Goal: Information Seeking & Learning: Learn about a topic

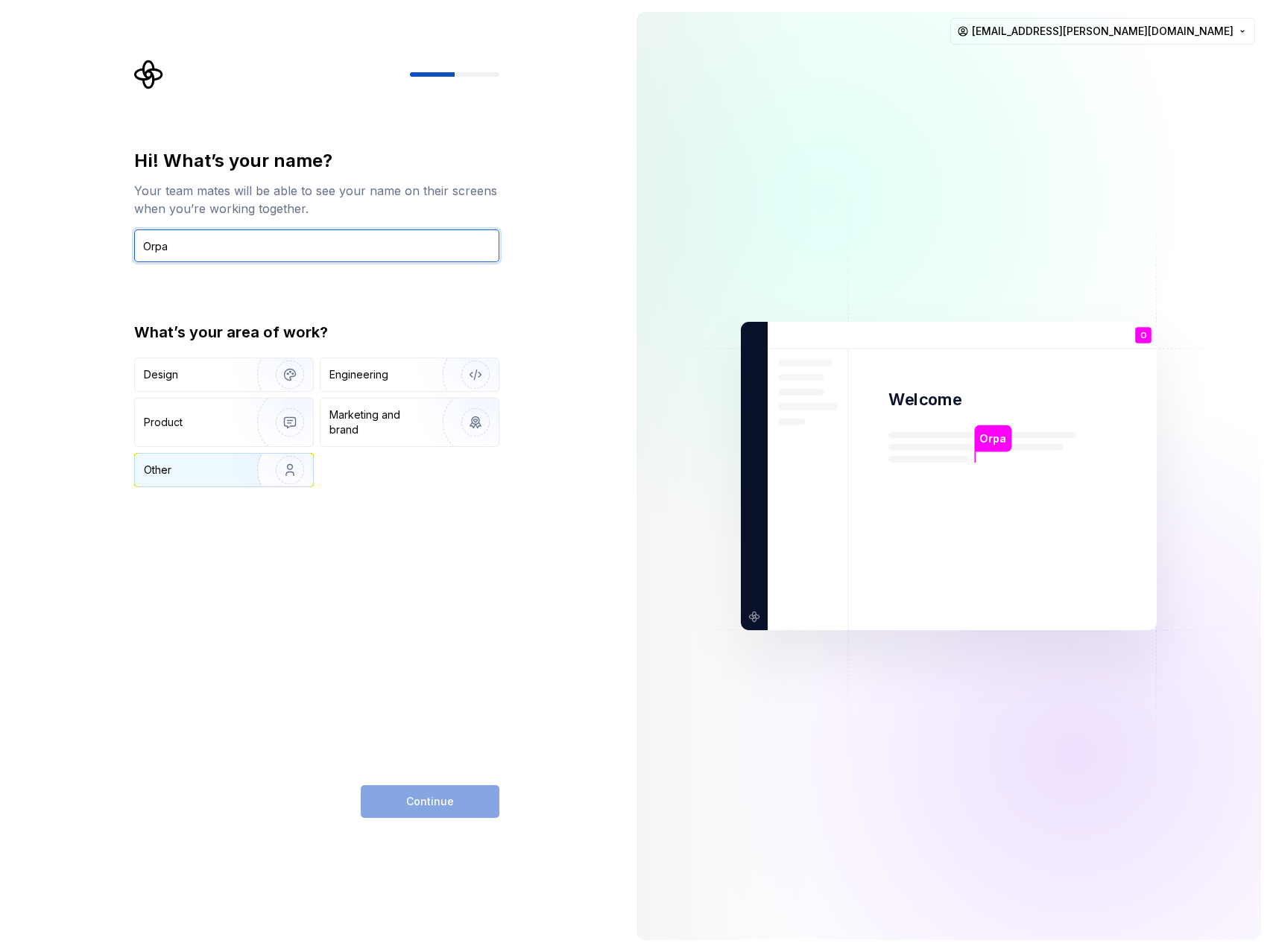
type input "Orpa"
click at [177, 468] on div "Other" at bounding box center [188, 470] width 87 height 14
click at [420, 801] on span "Continue" at bounding box center [429, 802] width 48 height 14
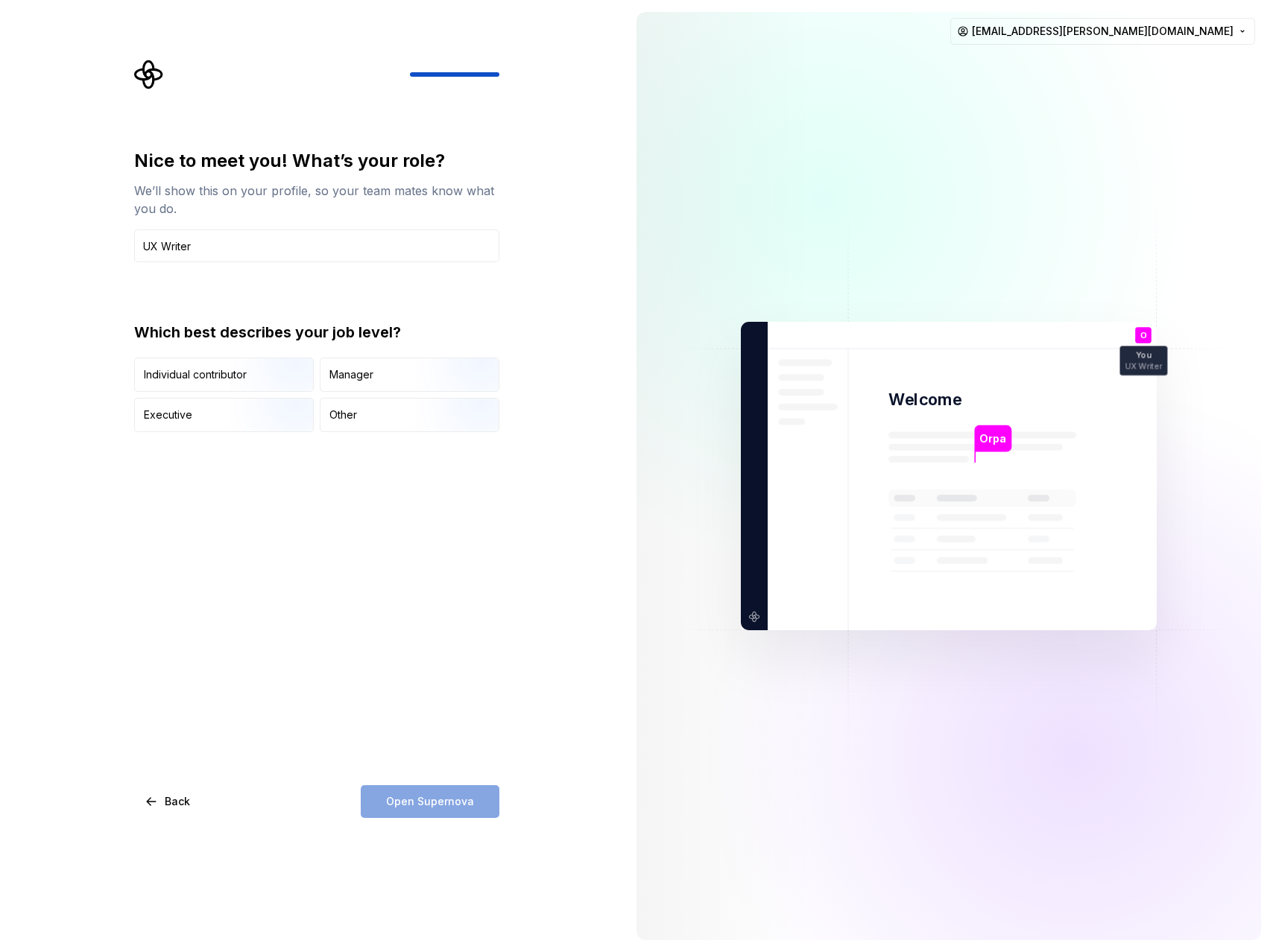
type input "UX Writer"
click at [444, 800] on div "Open Supernova" at bounding box center [429, 802] width 139 height 33
click at [444, 538] on div "Nice to meet you! What’s your role? We’ll show this on your profile, so your te…" at bounding box center [316, 483] width 365 height 669
click at [217, 368] on div "Individual contributor" at bounding box center [195, 374] width 102 height 14
click at [418, 813] on button "Open Supernova" at bounding box center [429, 802] width 139 height 33
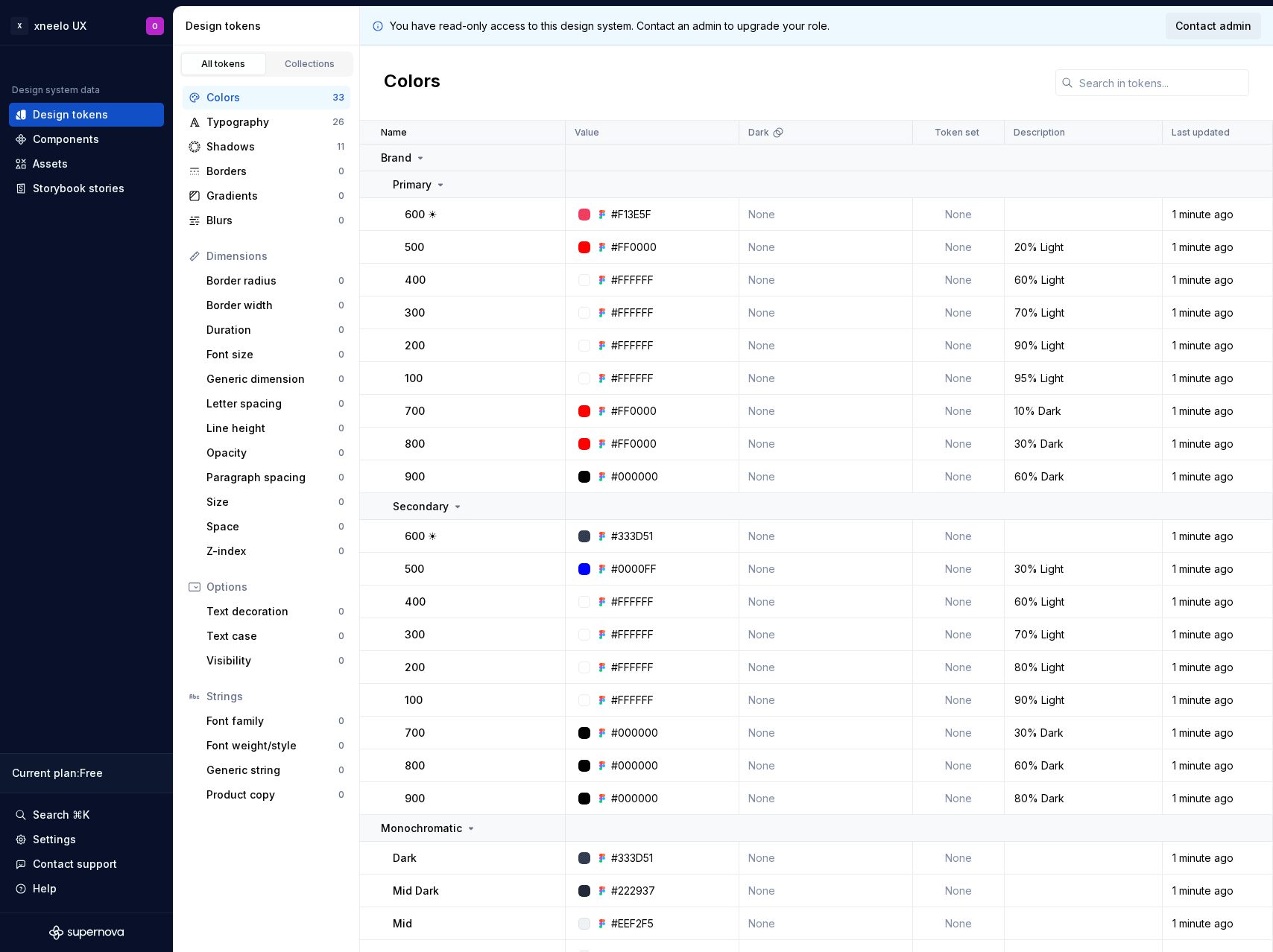
click at [1204, 23] on span "Contact admin" at bounding box center [1213, 26] width 76 height 14
click at [118, 217] on div "Design system data Design tokens Components Assets Storybook stories Current pl…" at bounding box center [86, 478] width 173 height 867
click at [294, 65] on div "Collections" at bounding box center [310, 63] width 74 height 12
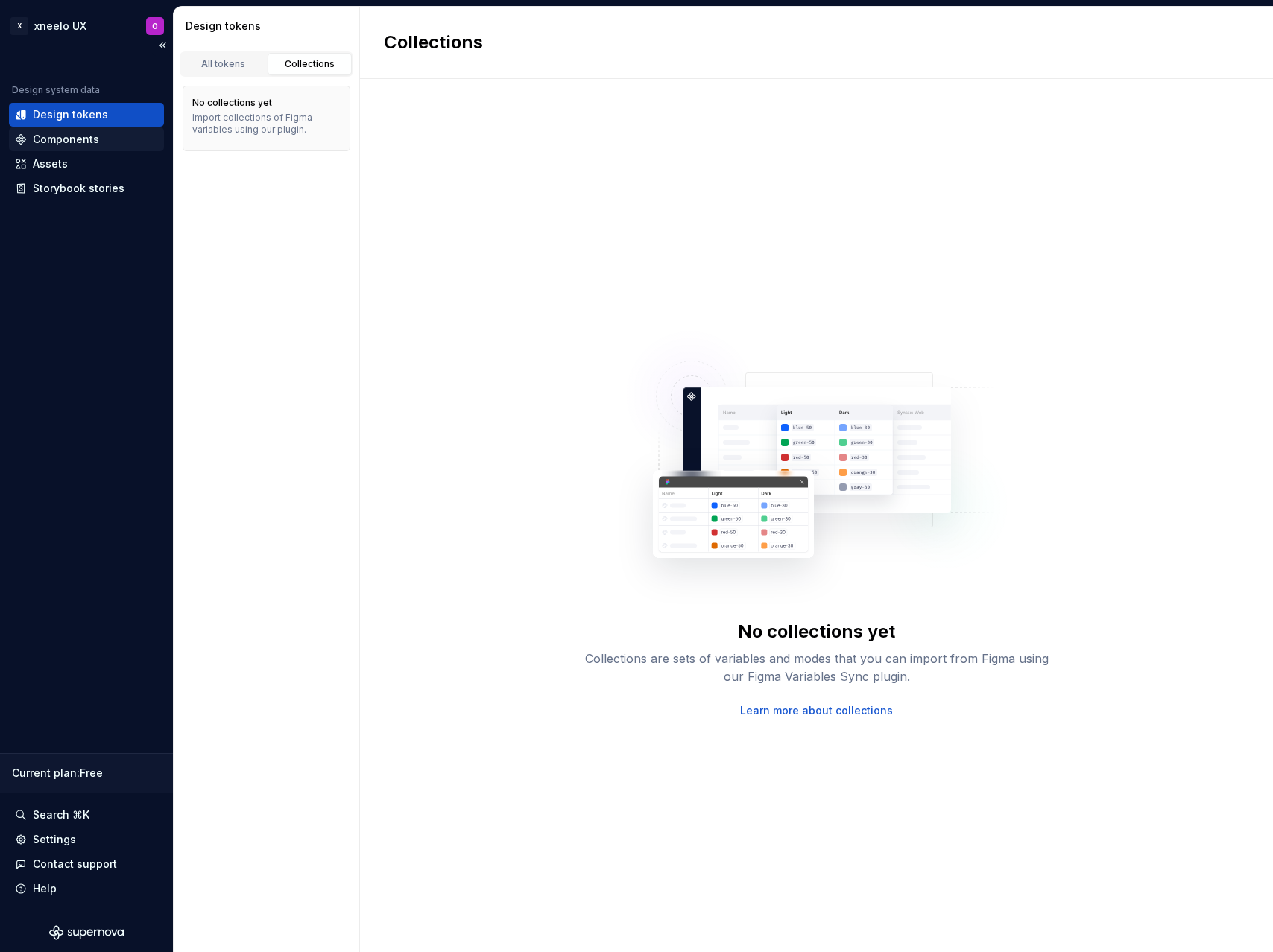
click at [68, 148] on div "Components" at bounding box center [86, 139] width 155 height 24
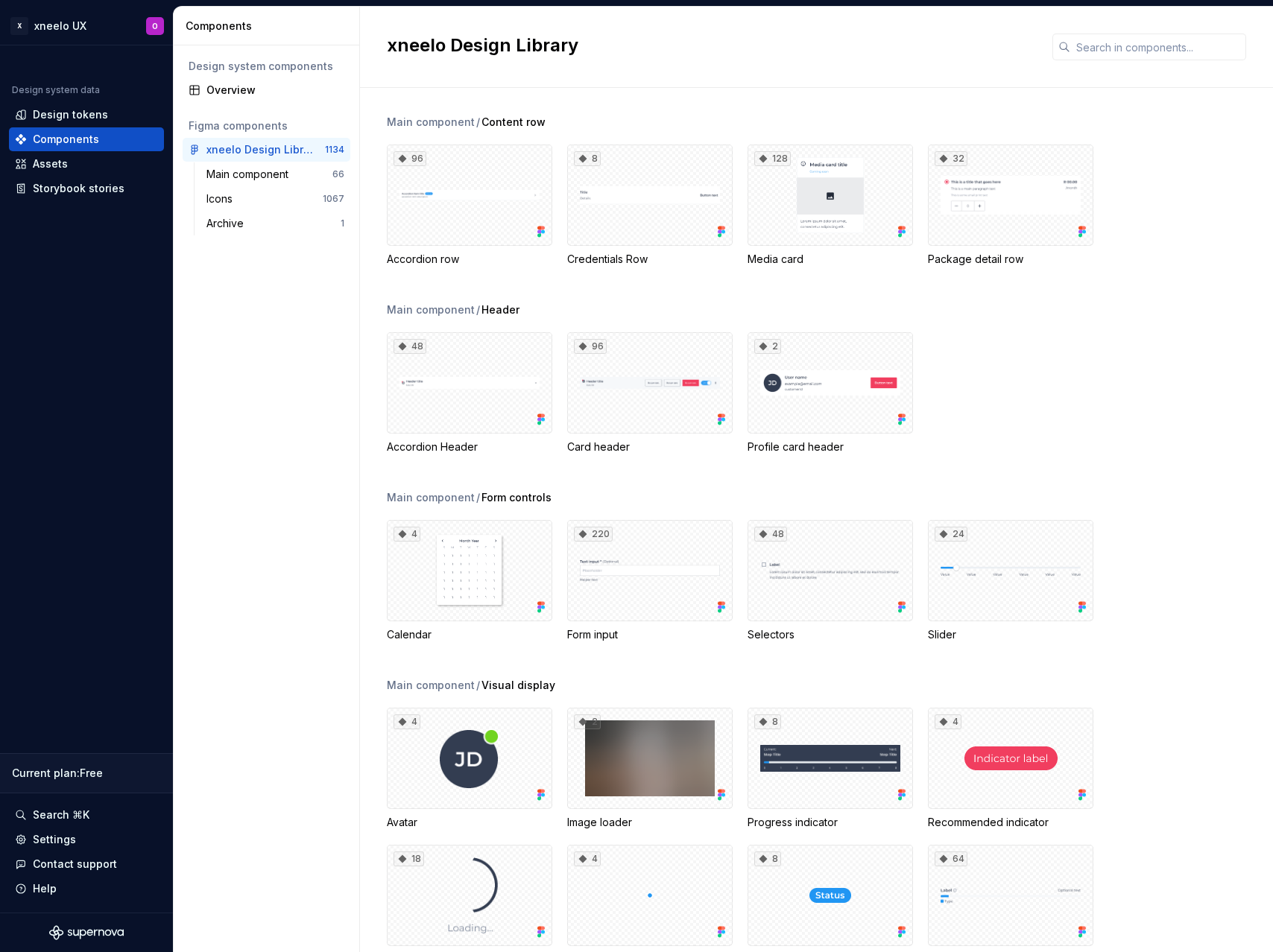
click at [711, 41] on h2 "xneelo Design Library" at bounding box center [710, 45] width 648 height 24
click at [286, 34] on div "Components" at bounding box center [267, 25] width 187 height 39
click at [289, 29] on div "Components" at bounding box center [269, 26] width 168 height 14
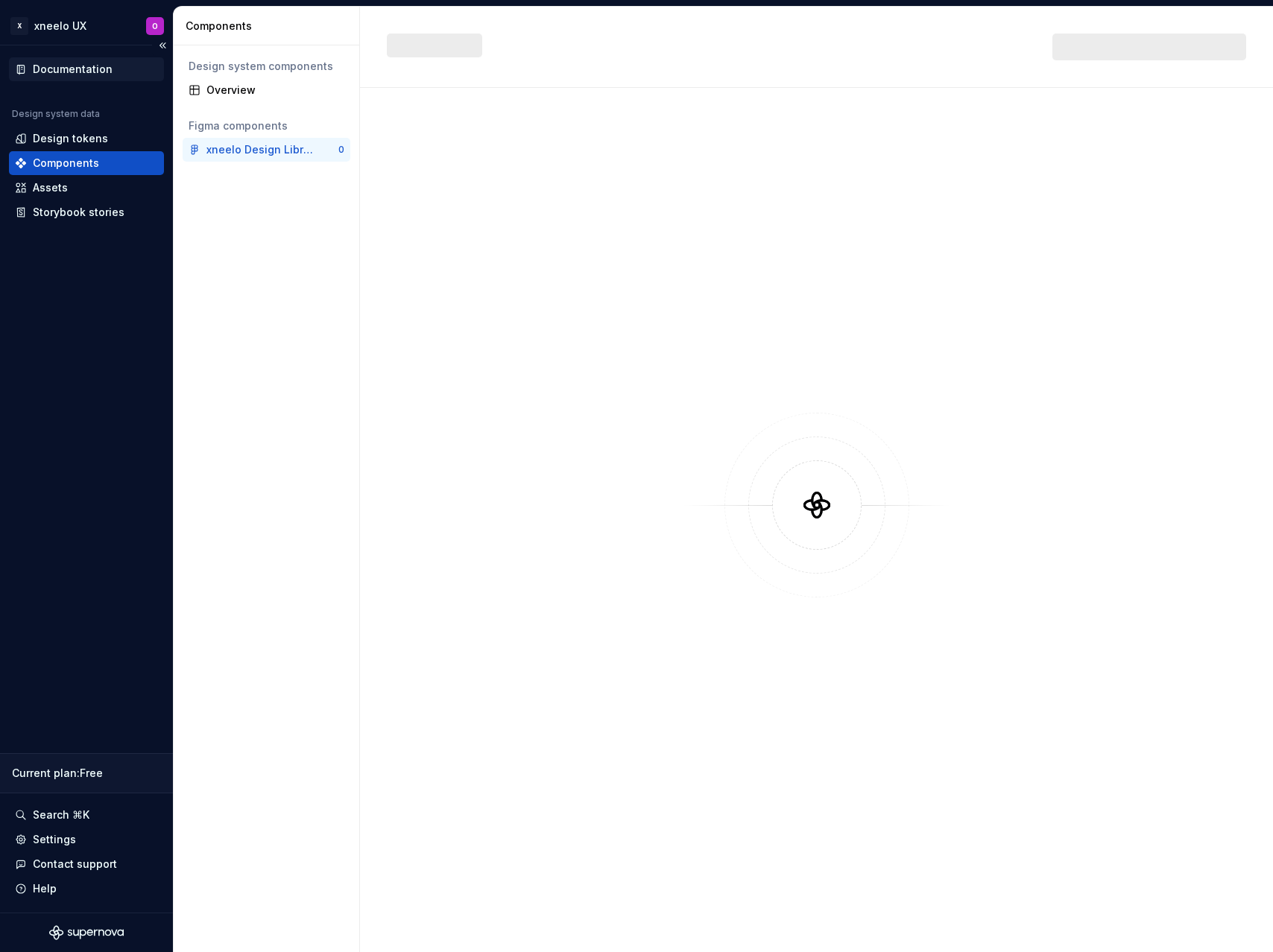
click at [62, 66] on div "Documentation" at bounding box center [72, 69] width 80 height 14
